Goal: Check status: Check status

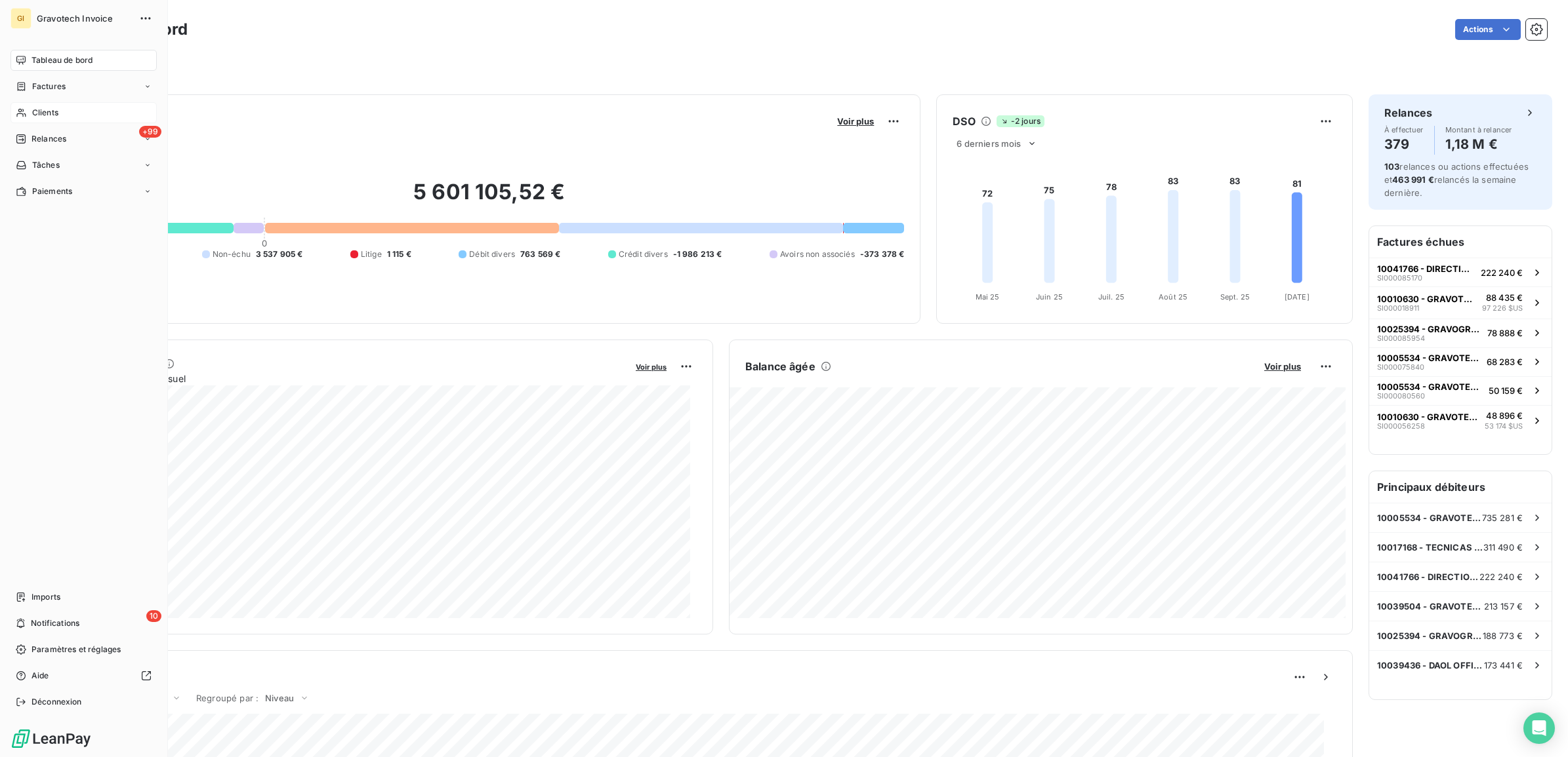
click at [42, 113] on span "Clients" at bounding box center [45, 113] width 26 height 11
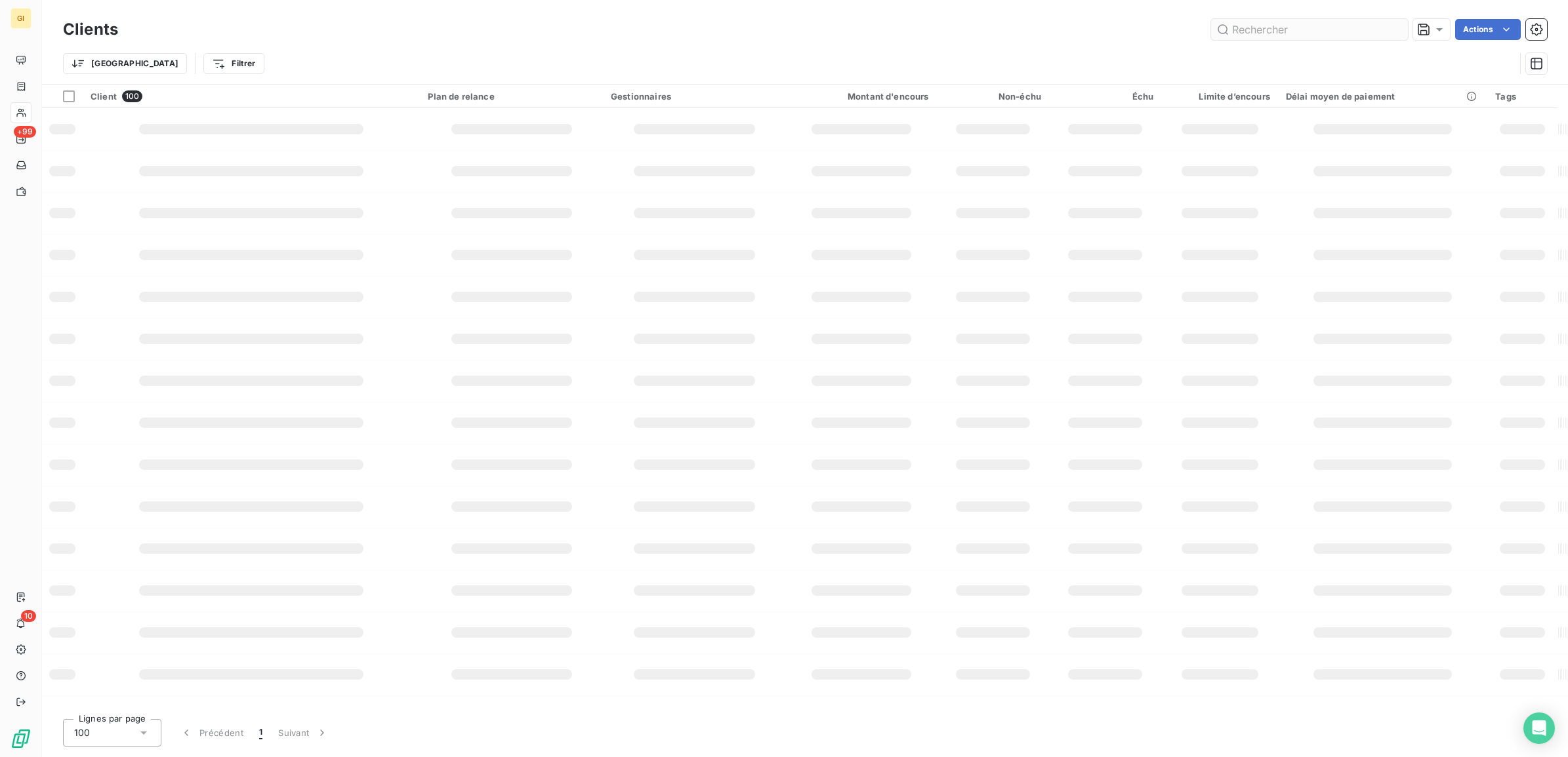
click at [1255, 33] on input "text" at bounding box center [1309, 29] width 197 height 21
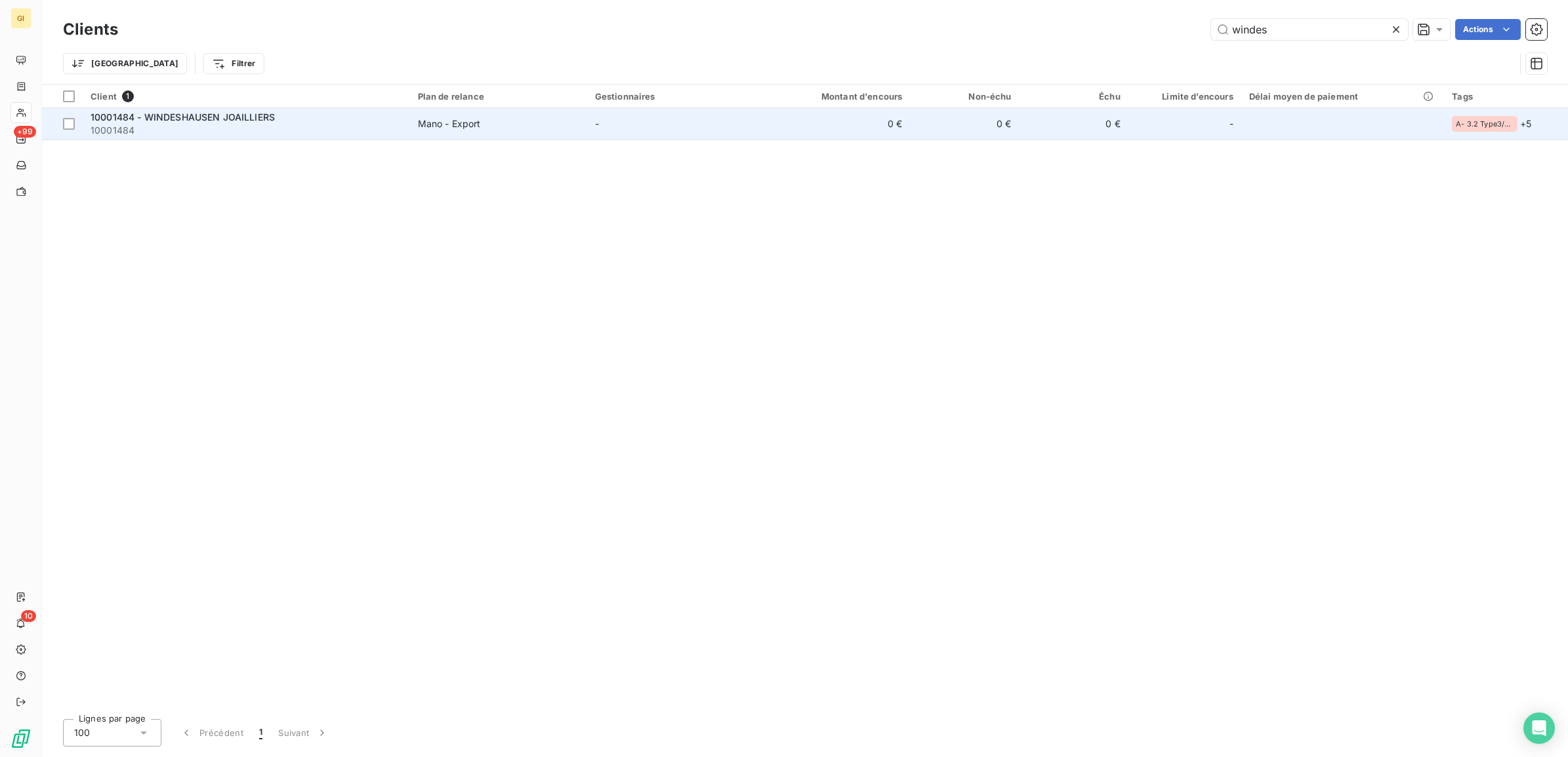
type input "windes"
click at [221, 115] on span "10001484 - WINDESHAUSEN JOAILLIERS" at bounding box center [183, 118] width 185 height 11
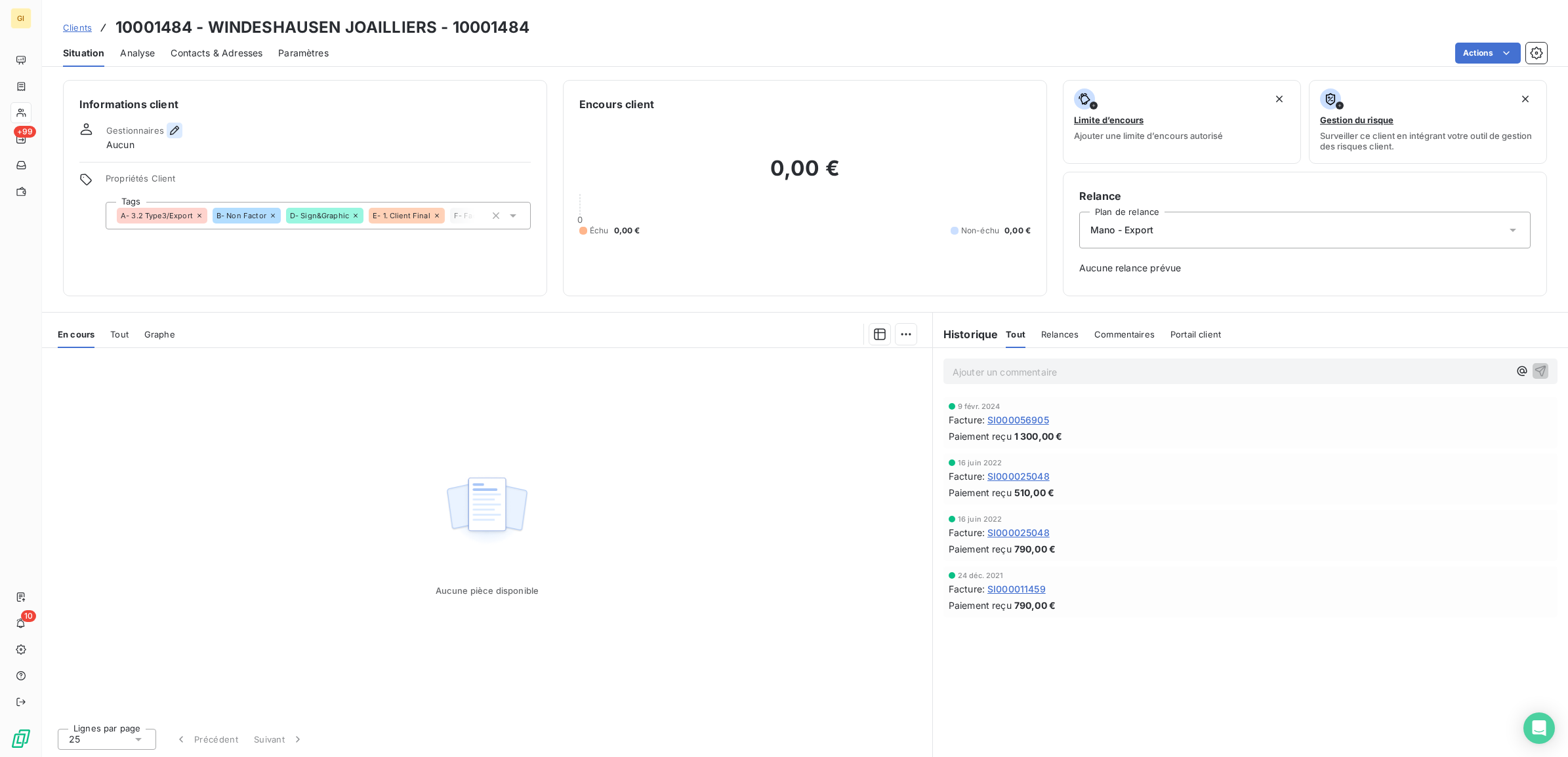
click at [174, 128] on icon "button" at bounding box center [174, 130] width 9 height 9
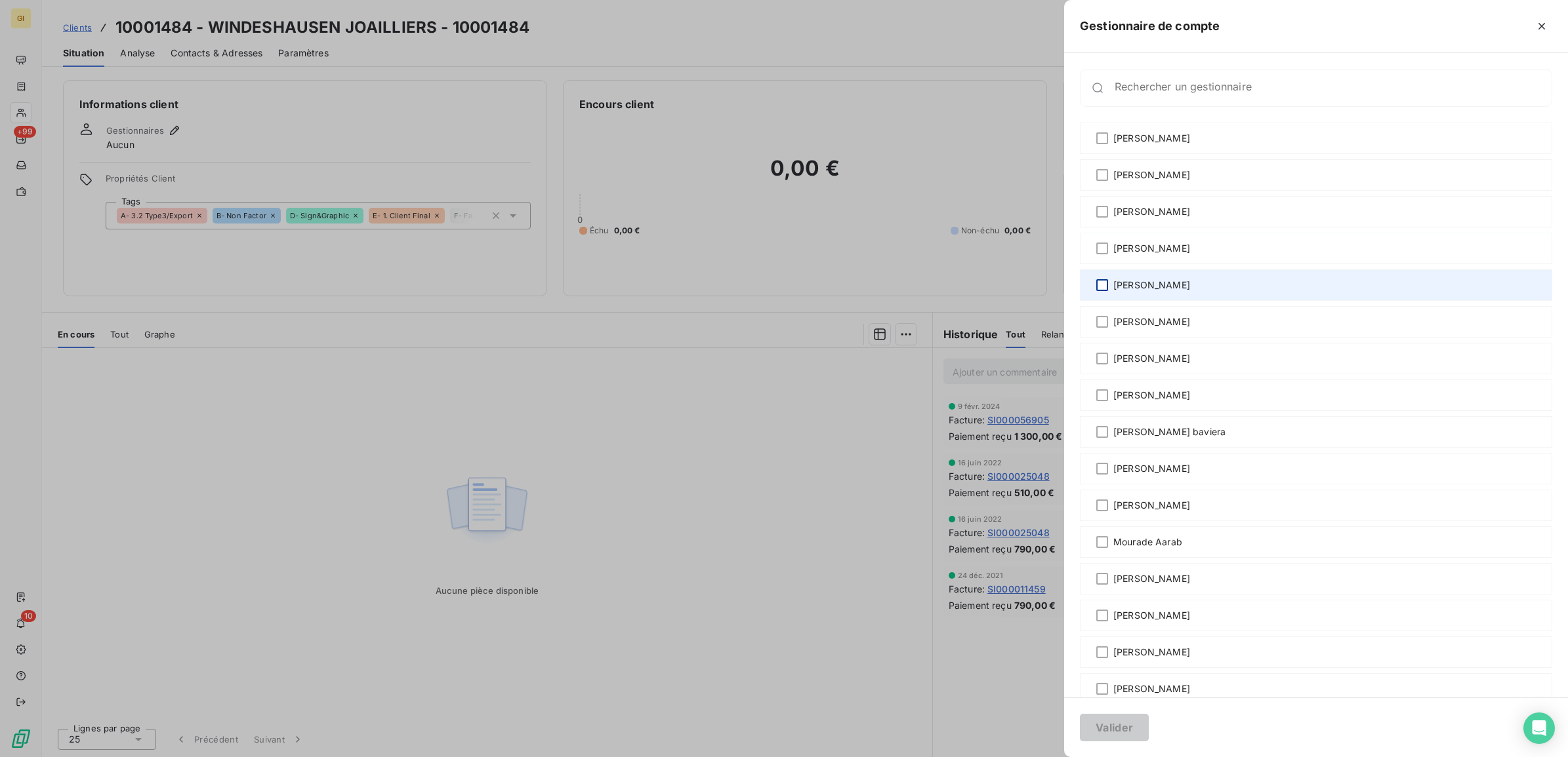
click at [1101, 281] on div at bounding box center [1102, 285] width 11 height 11
click at [1103, 724] on button "Valider" at bounding box center [1115, 728] width 69 height 28
